Goal: Task Accomplishment & Management: Manage account settings

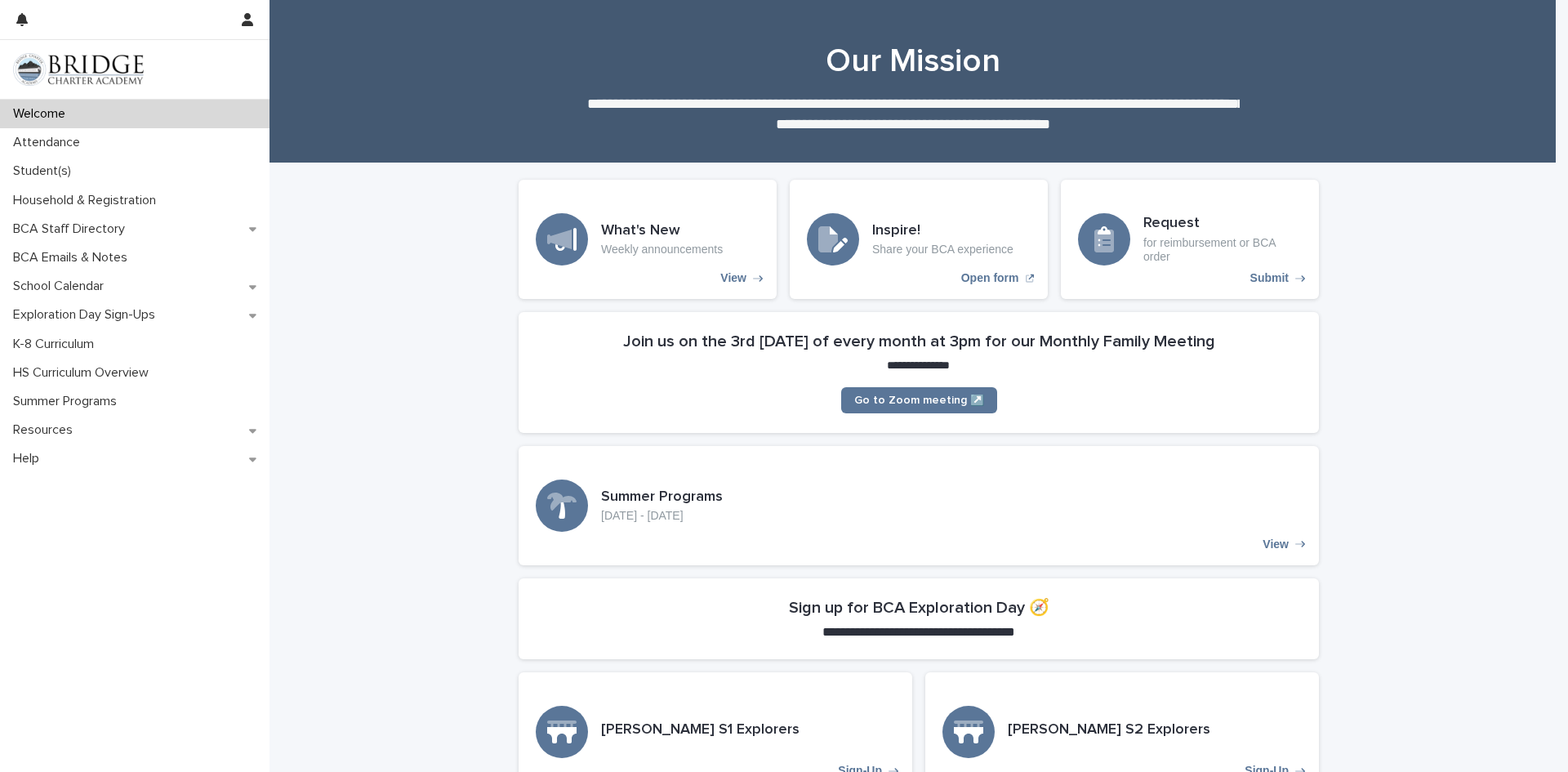
click at [61, 136] on p "Attendance" at bounding box center [50, 142] width 87 height 16
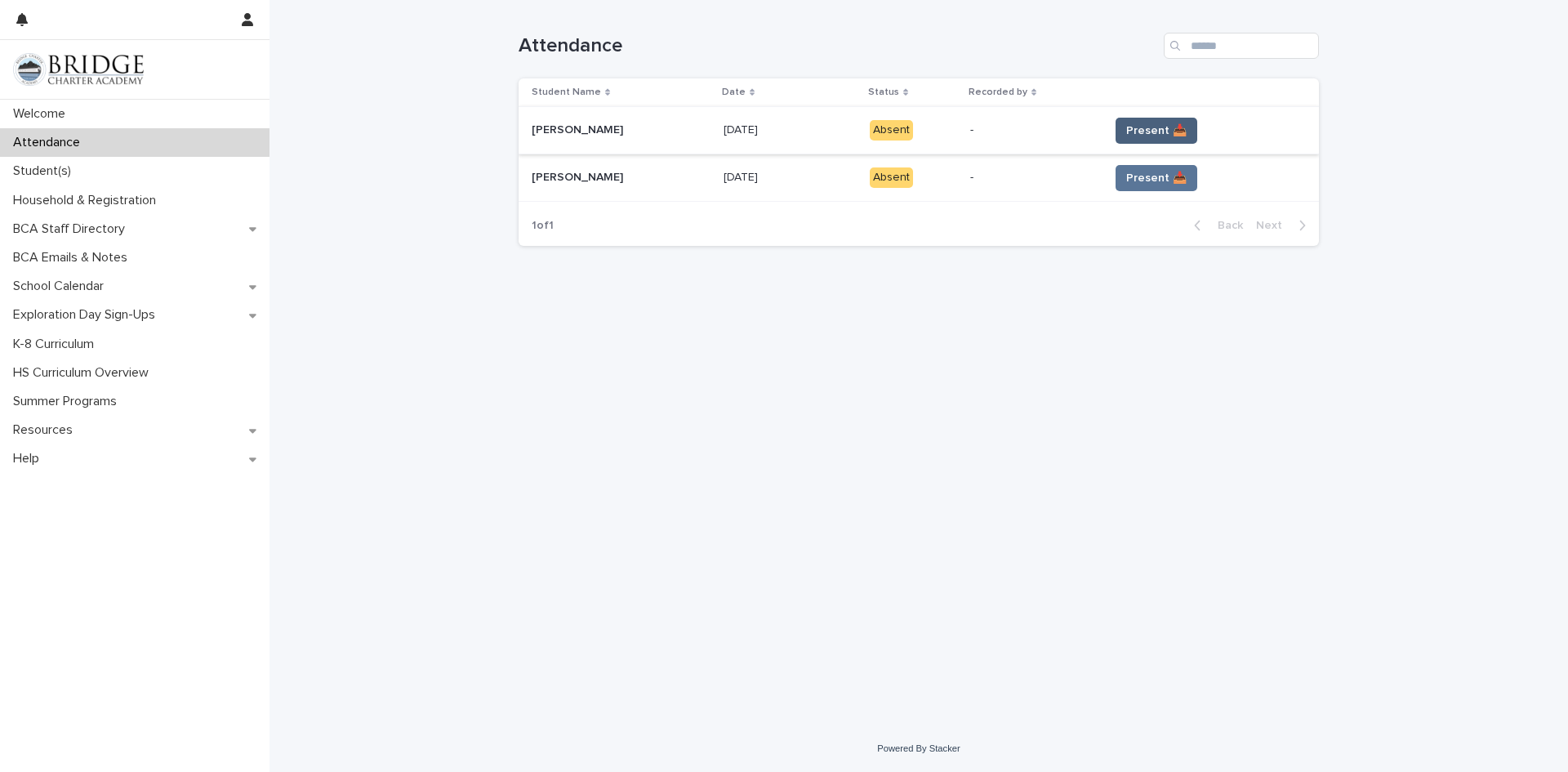
click at [1145, 136] on span "Present 📥" at bounding box center [1157, 130] width 61 height 16
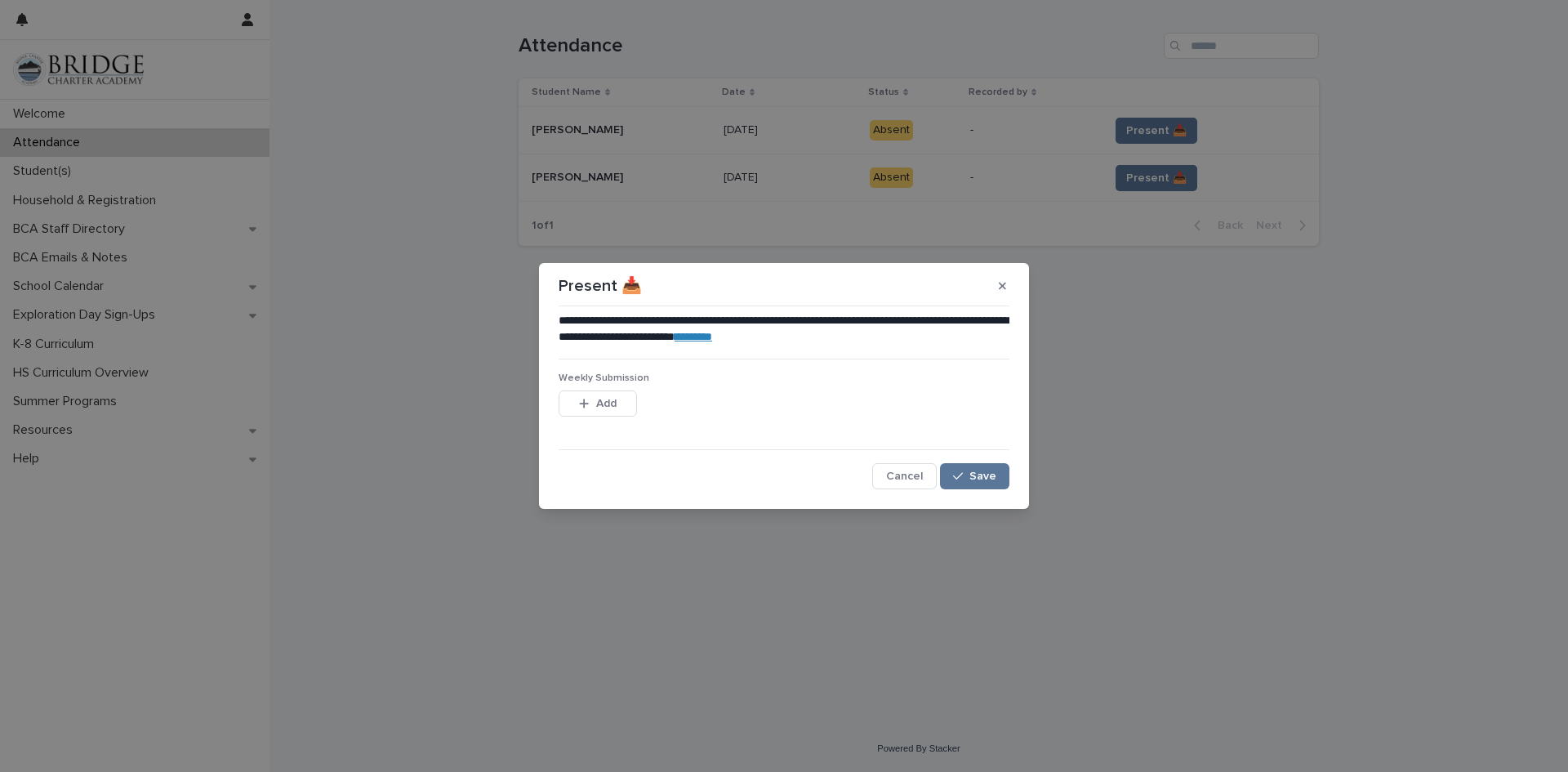
click at [712, 334] on link "********" at bounding box center [693, 336] width 38 height 11
click at [972, 476] on span "Save" at bounding box center [983, 476] width 27 height 11
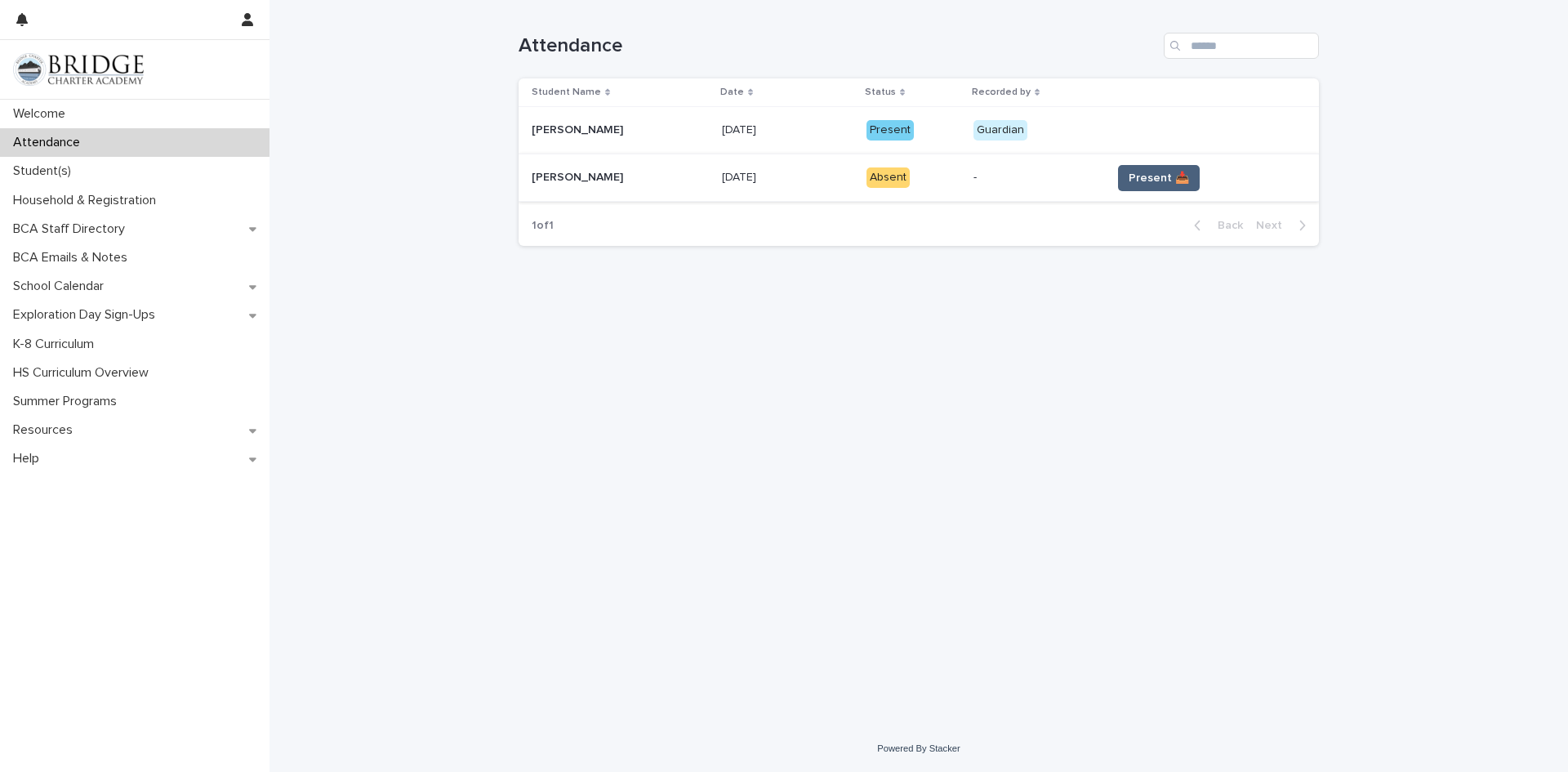
click at [1163, 180] on span "Present 📥" at bounding box center [1159, 178] width 61 height 16
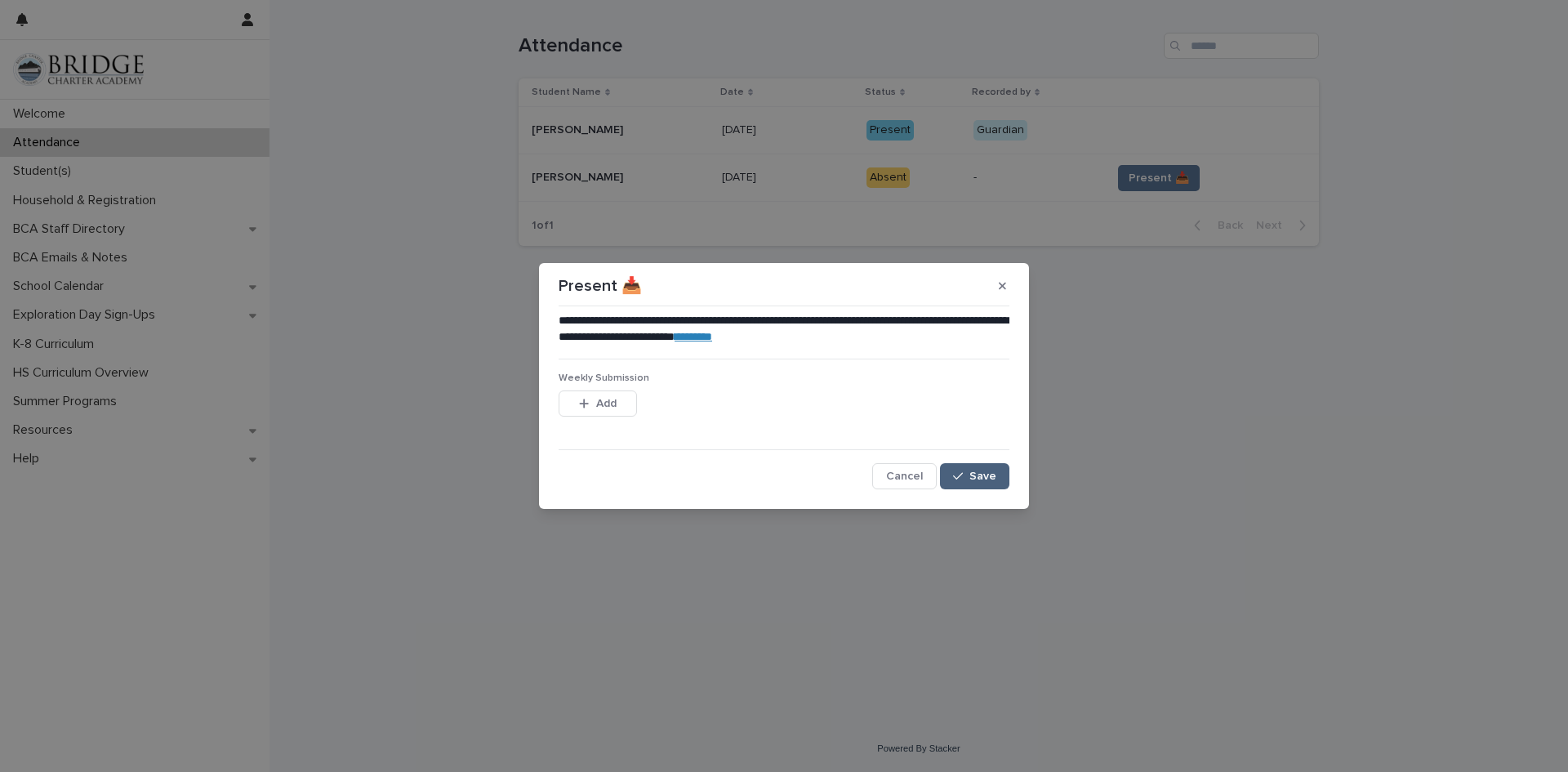
click at [976, 472] on span "Save" at bounding box center [983, 476] width 27 height 11
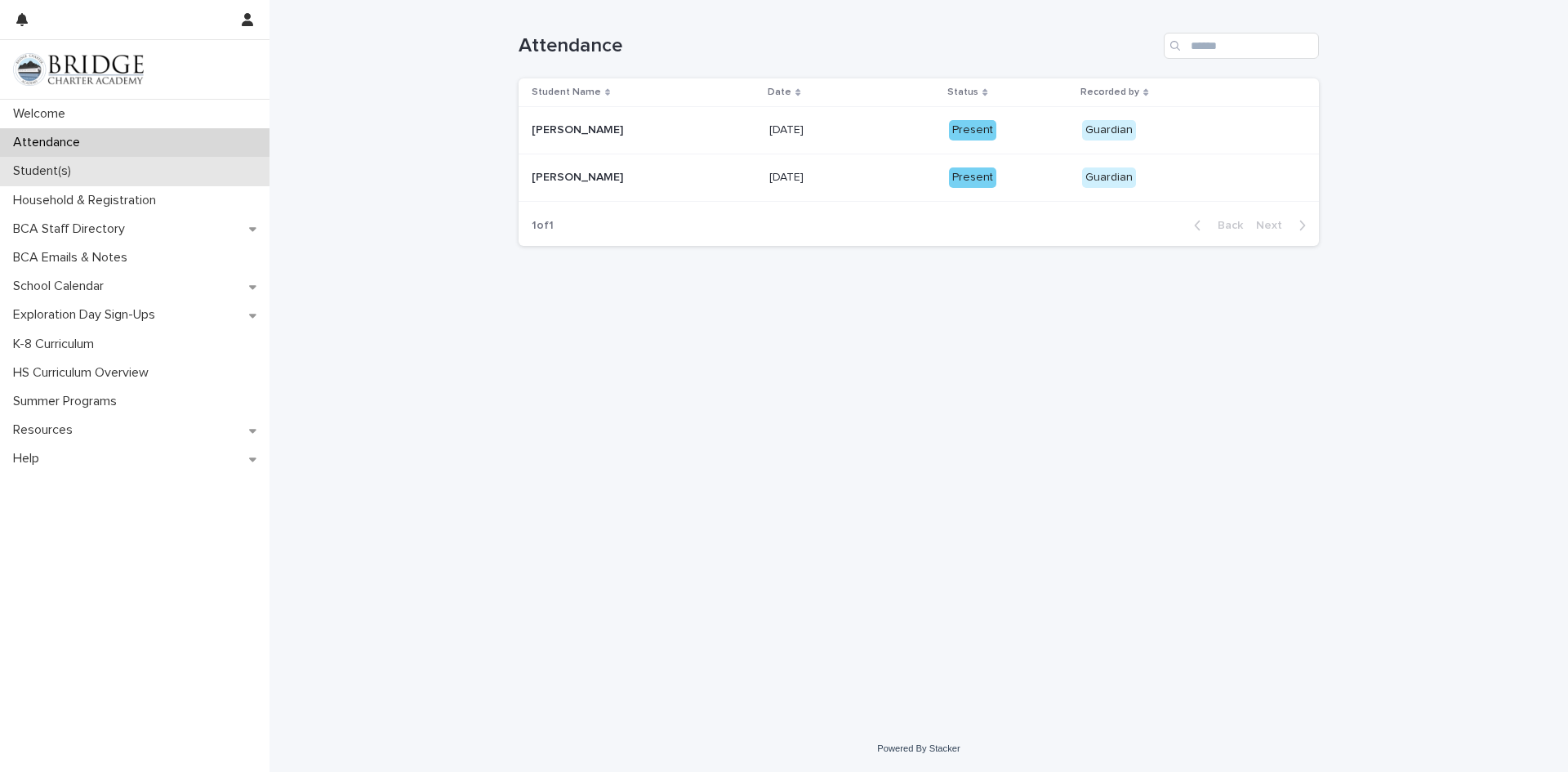
click at [86, 171] on div "Student(s)" at bounding box center [135, 171] width 269 height 29
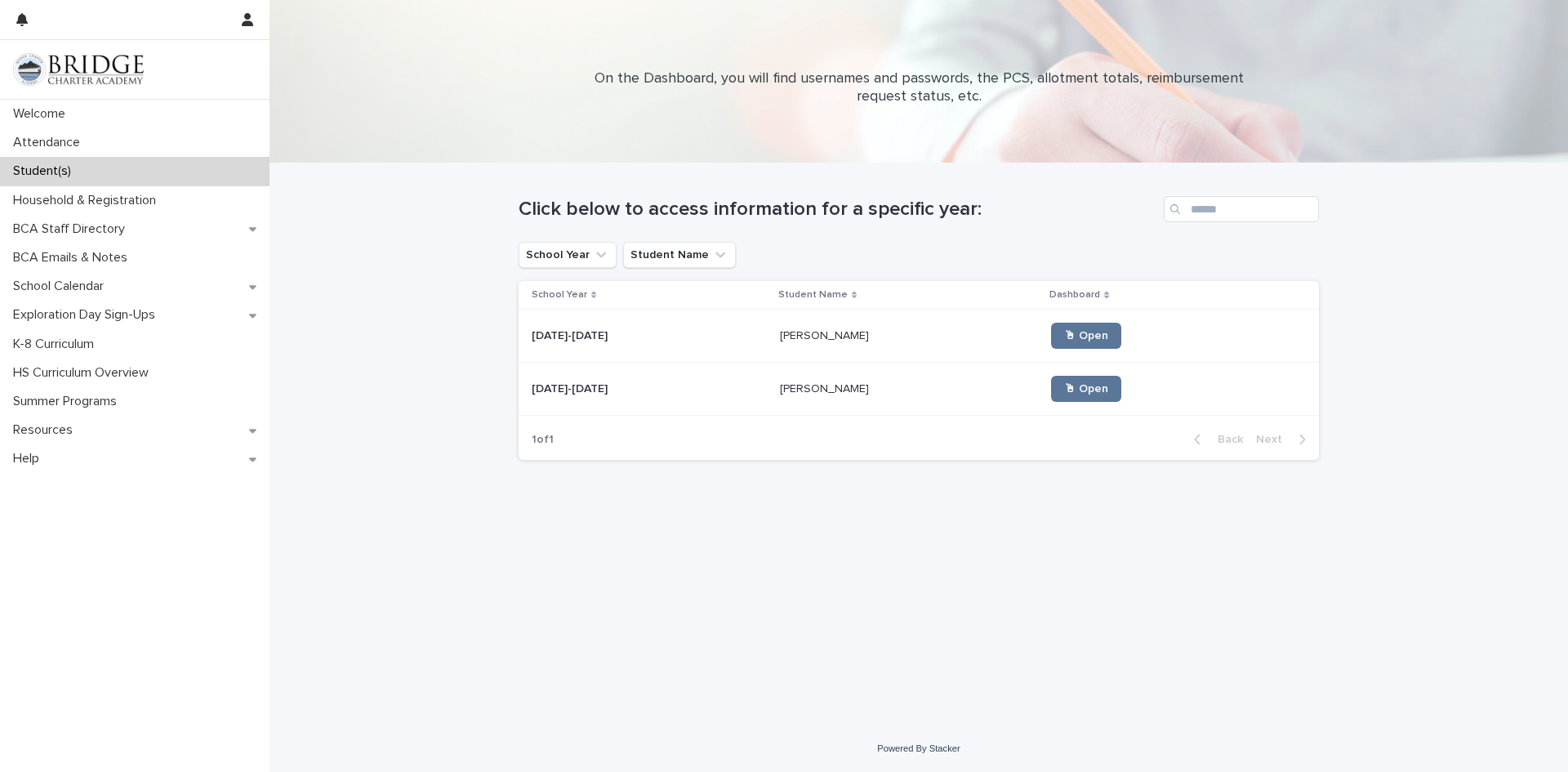
click at [780, 334] on p "[PERSON_NAME]" at bounding box center [826, 334] width 92 height 17
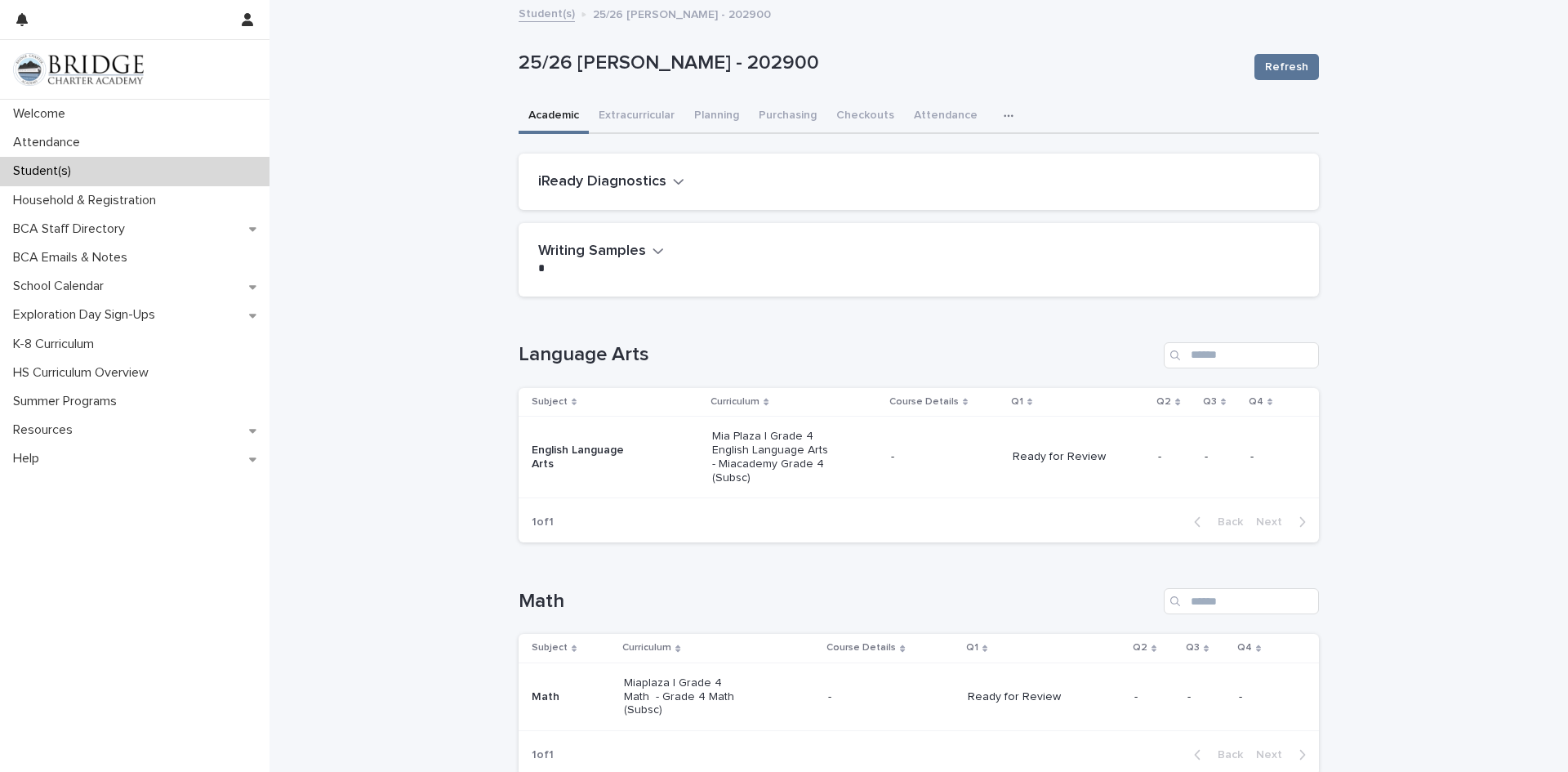
click at [1076, 453] on p "Ready for Review" at bounding box center [1071, 456] width 117 height 14
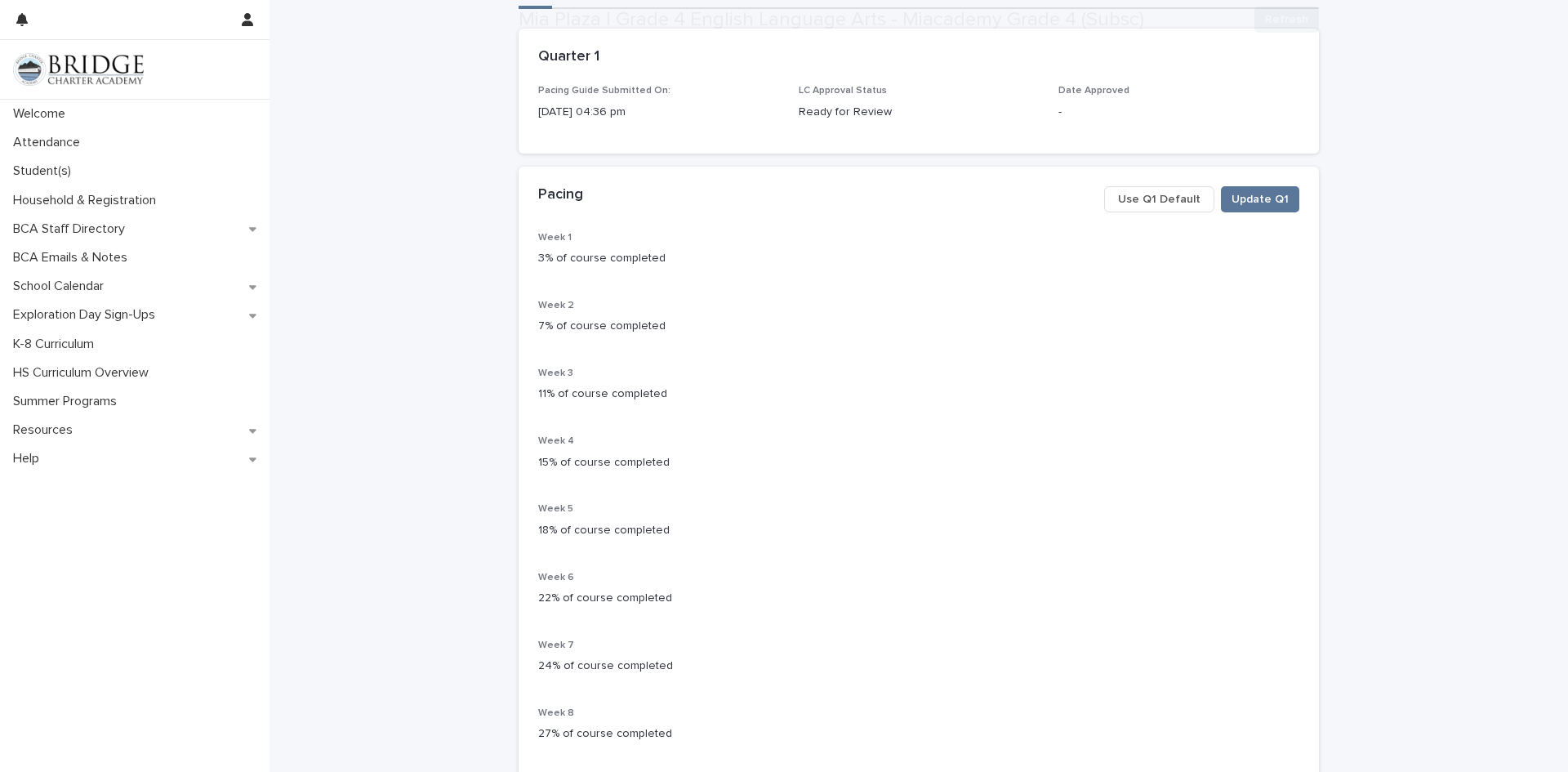
scroll to position [163, 0]
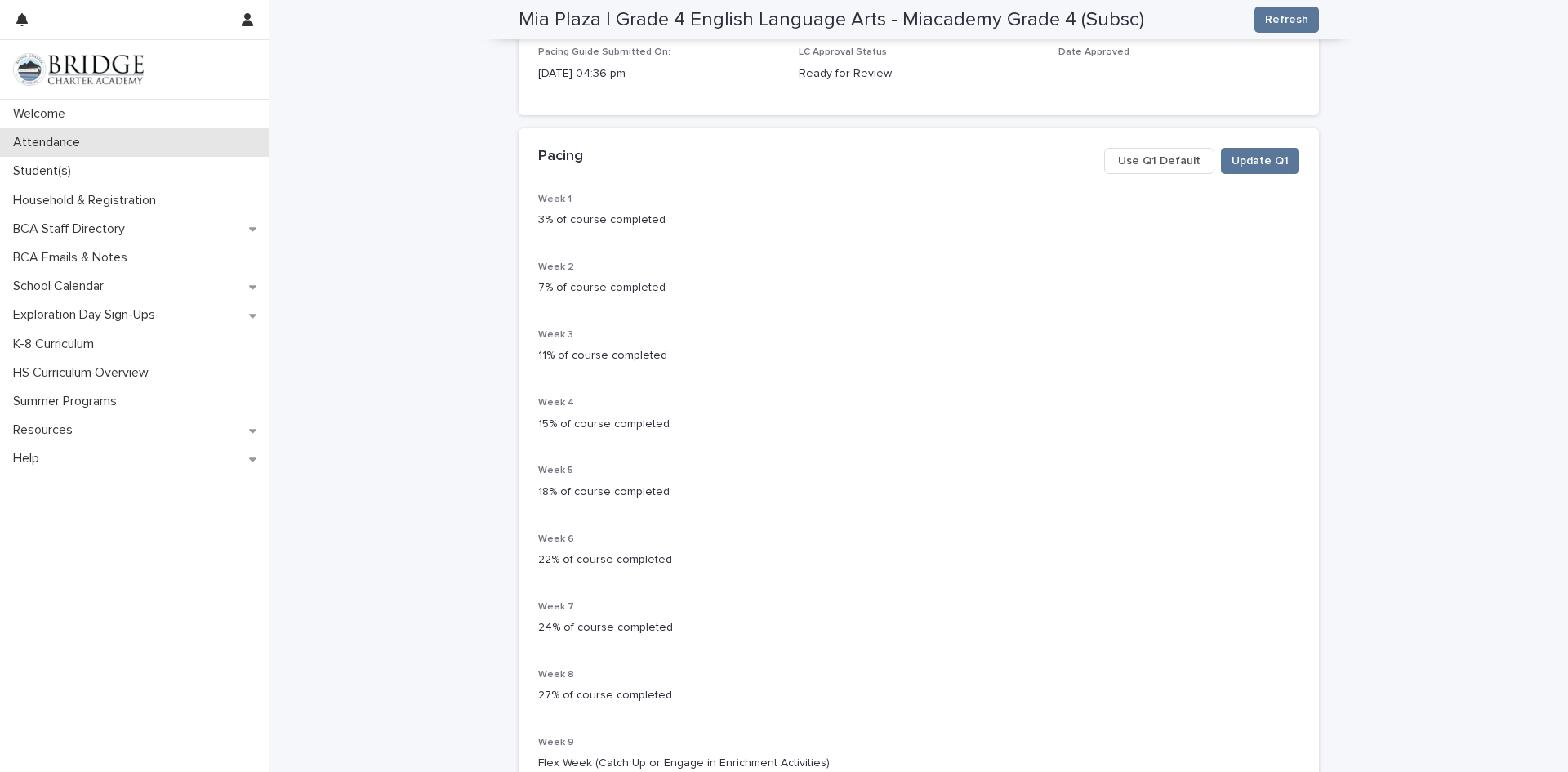
click at [70, 144] on p "Attendance" at bounding box center [50, 142] width 87 height 16
